Goal: Find specific page/section: Find specific page/section

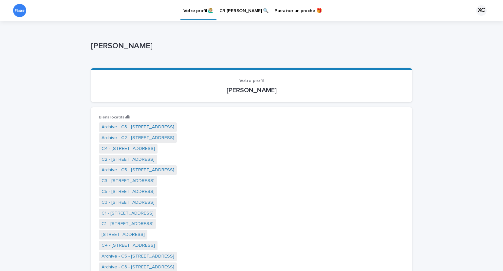
click at [237, 11] on p "CR [PERSON_NAME] 🔍" at bounding box center [244, 7] width 49 height 14
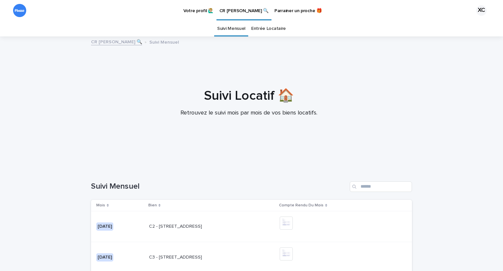
click at [254, 25] on link "Entrée Locataire" at bounding box center [268, 28] width 35 height 15
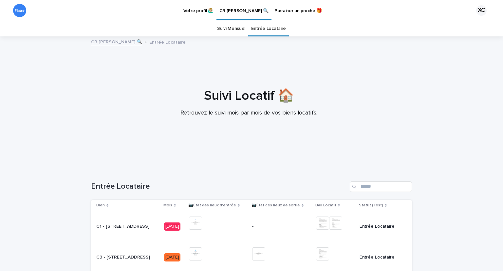
click at [167, 205] on p "Mois" at bounding box center [168, 205] width 9 height 7
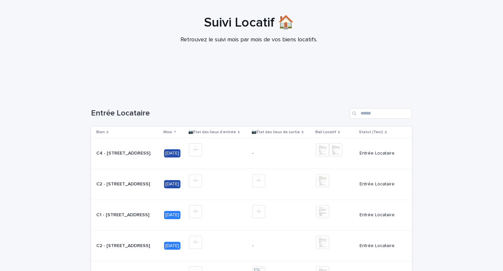
scroll to position [72, 0]
click at [170, 133] on div "Mois" at bounding box center [174, 132] width 21 height 7
drag, startPoint x: 498, startPoint y: 100, endPoint x: 498, endPoint y: 143, distance: 43.3
click at [498, 143] on div "Votre profil 🙋🏼‍♂️ CR [PERSON_NAME] 🔍 Parrainer un proche 🎁 XC Suivi Mensuel En…" at bounding box center [251, 135] width 503 height 271
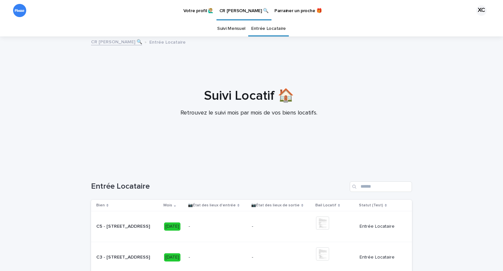
click at [22, 10] on img at bounding box center [19, 10] width 13 height 13
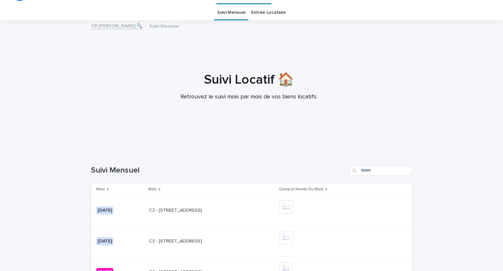
scroll to position [21, 0]
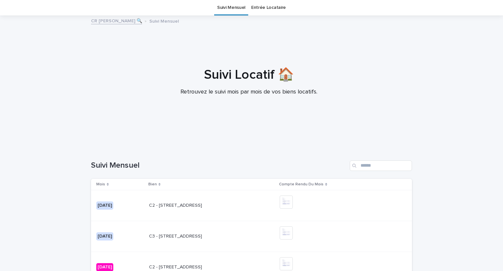
click at [110, 21] on link "CR [PERSON_NAME] 🔍" at bounding box center [116, 21] width 51 height 8
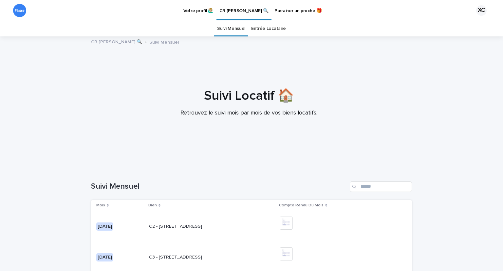
scroll to position [103, 0]
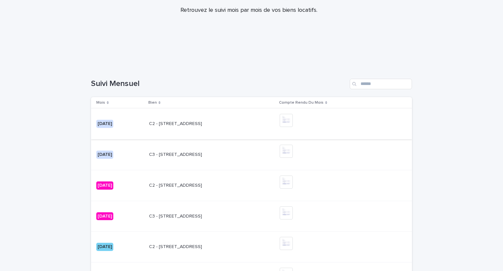
click at [293, 122] on img at bounding box center [286, 120] width 13 height 13
